Goal: Information Seeking & Learning: Learn about a topic

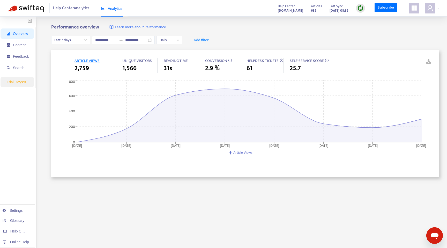
click at [71, 41] on span "Last 7 days" at bounding box center [70, 40] width 33 height 8
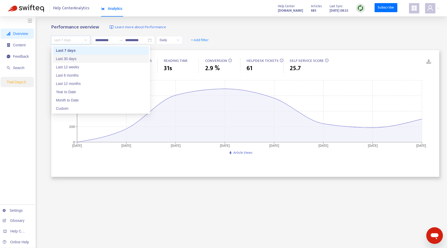
click at [75, 57] on div "Last 30 days" at bounding box center [101, 59] width 90 height 6
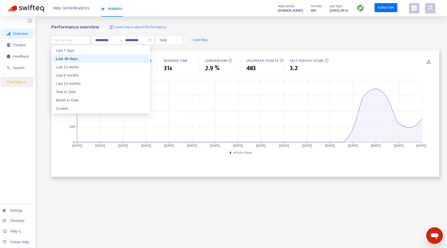
click at [74, 39] on span "Last 30 days" at bounding box center [70, 40] width 33 height 8
click at [74, 48] on div "Last 7 days" at bounding box center [101, 51] width 90 height 6
type input "**********"
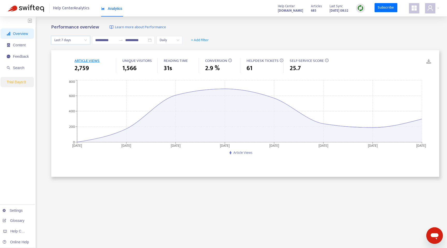
click at [88, 62] on span "ARTICLE VIEWS" at bounding box center [87, 60] width 25 height 6
click at [89, 62] on span "ARTICLE VIEWS" at bounding box center [87, 60] width 25 height 6
click at [67, 8] on span "Help Center Analytics" at bounding box center [71, 8] width 36 height 10
click at [22, 46] on span "Content" at bounding box center [19, 45] width 13 height 4
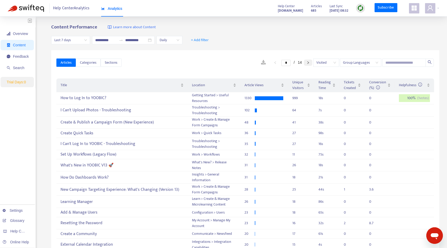
click at [309, 61] on icon "right" at bounding box center [308, 62] width 3 height 3
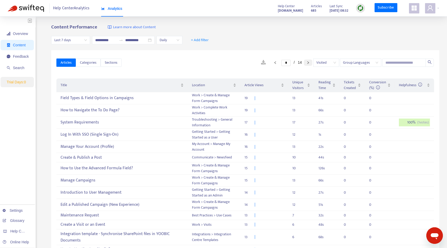
click at [309, 61] on icon "right" at bounding box center [308, 62] width 3 height 3
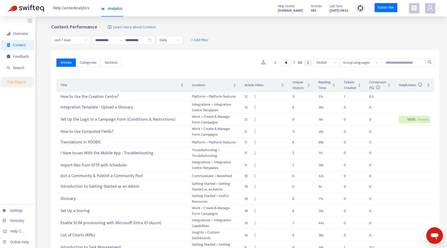
click at [309, 61] on icon "right" at bounding box center [308, 62] width 3 height 3
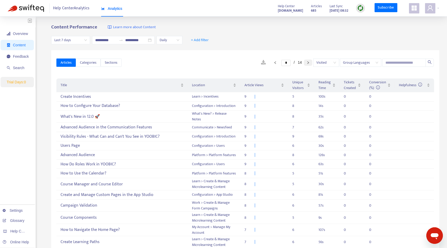
click at [309, 61] on icon "right" at bounding box center [308, 62] width 3 height 3
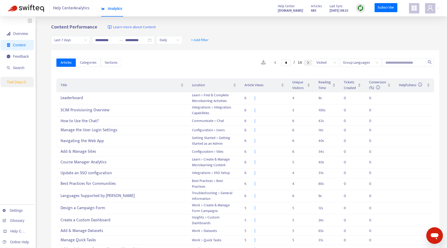
click at [309, 61] on icon "right" at bounding box center [308, 62] width 3 height 3
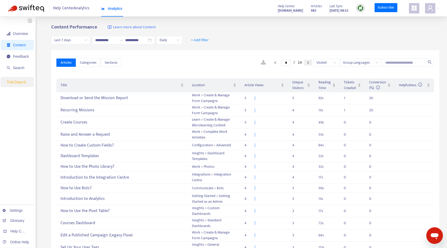
click at [309, 61] on icon "right" at bounding box center [308, 62] width 3 height 3
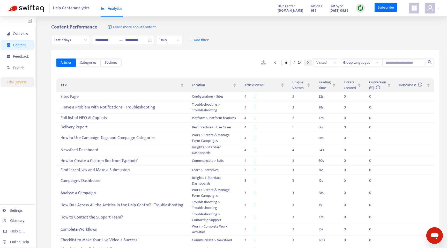
click at [309, 61] on icon "right" at bounding box center [308, 62] width 3 height 3
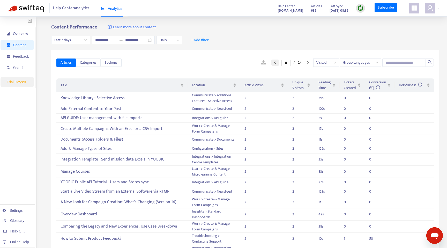
click at [274, 62] on icon "left" at bounding box center [275, 62] width 3 height 3
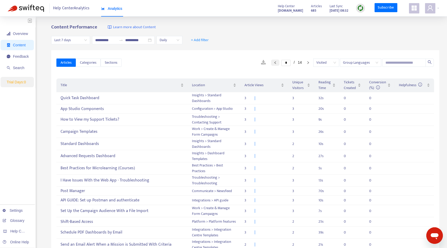
click at [274, 62] on icon "left" at bounding box center [275, 62] width 3 height 3
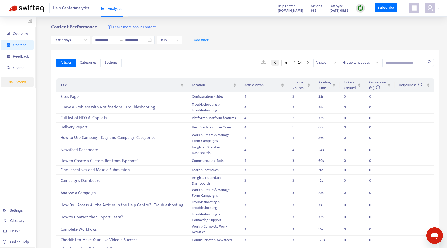
click at [274, 62] on icon "left" at bounding box center [275, 62] width 3 height 3
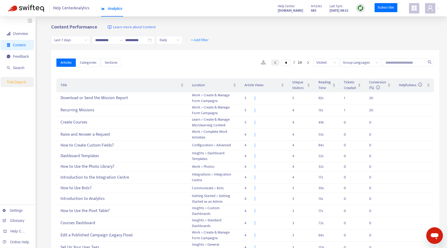
click at [274, 62] on icon "left" at bounding box center [275, 62] width 3 height 3
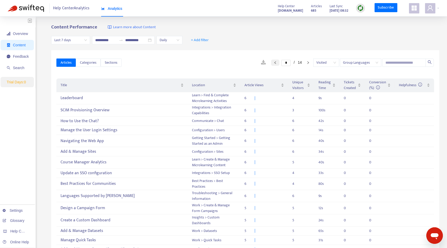
click at [274, 62] on icon "left" at bounding box center [275, 62] width 3 height 3
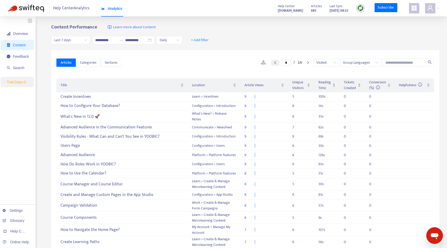
click at [274, 62] on icon "left" at bounding box center [275, 62] width 3 height 3
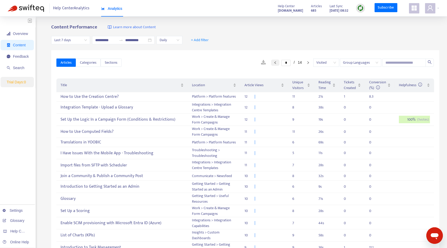
click at [274, 62] on icon "left" at bounding box center [275, 62] width 3 height 3
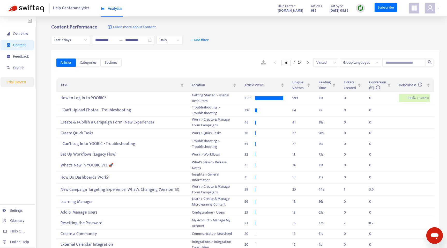
type input "*"
